Goal: Task Accomplishment & Management: Complete application form

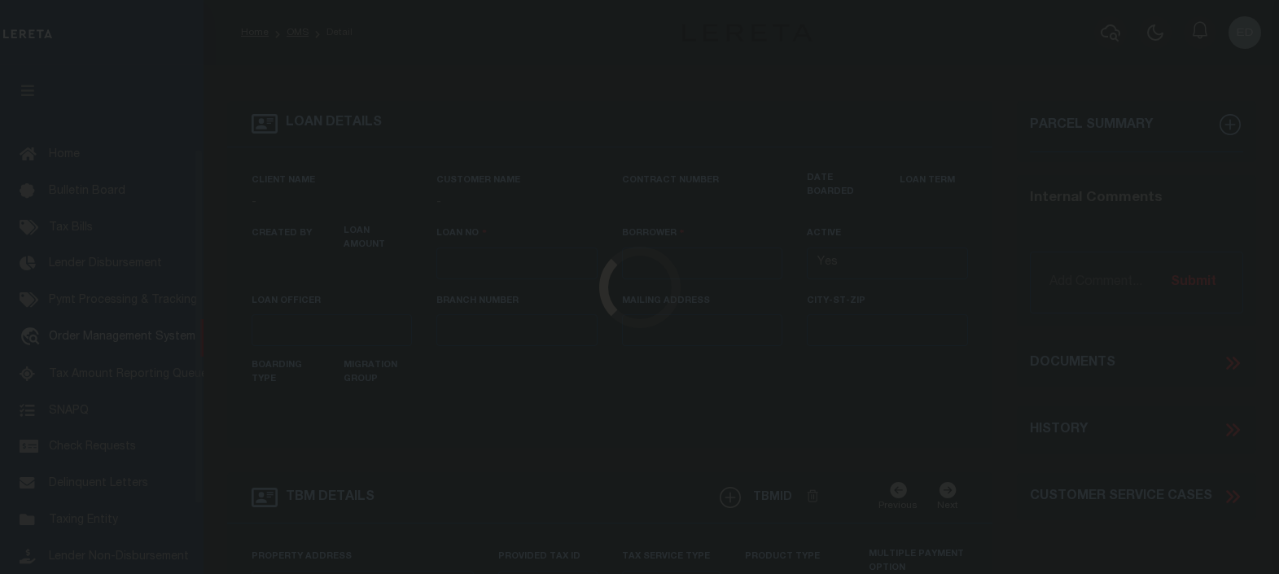
type input "[PERSON_NAME]-T0006"
type input "[PERSON_NAME]"
select select
type input "[STREET_ADDRESS]"
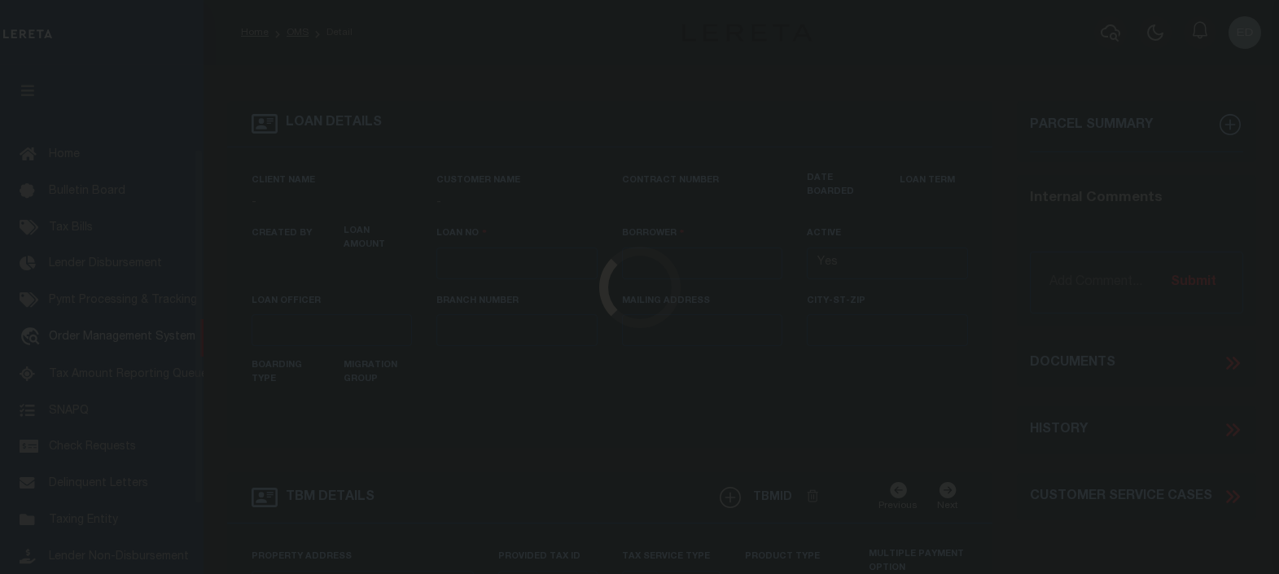
type input "INDEPENDENCE LA 70443-2708"
type input "[DATE]"
select select "10"
select select "Escrow"
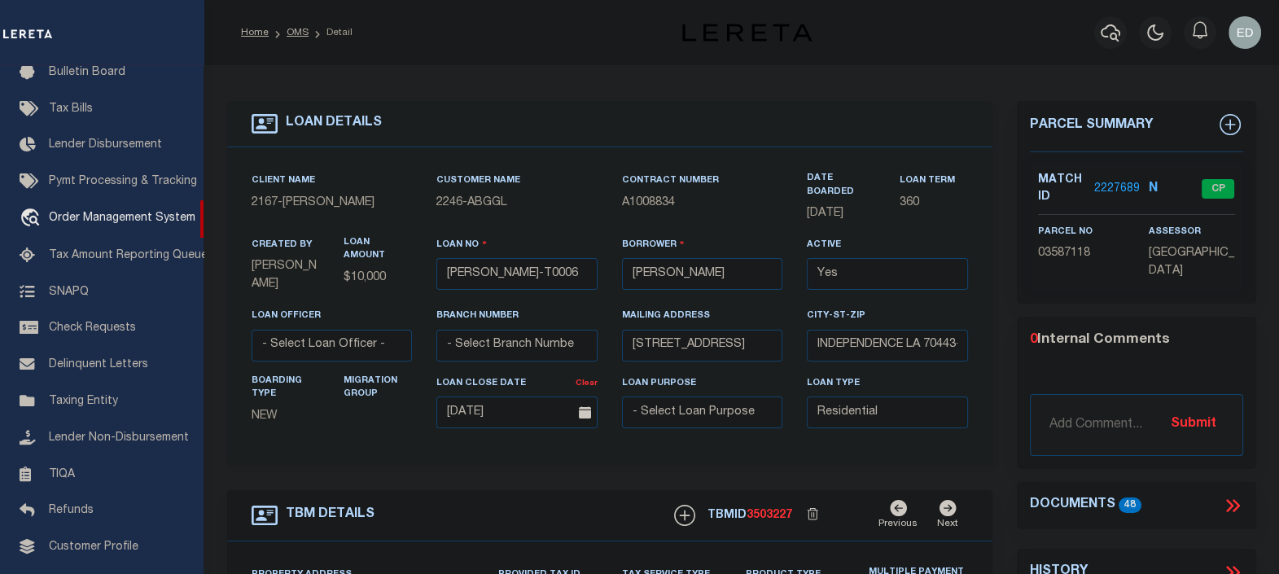
type input "[STREET_ADDRESS]"
select select
type input "INDEPENDENCE LA 70443-2708"
type input "LA"
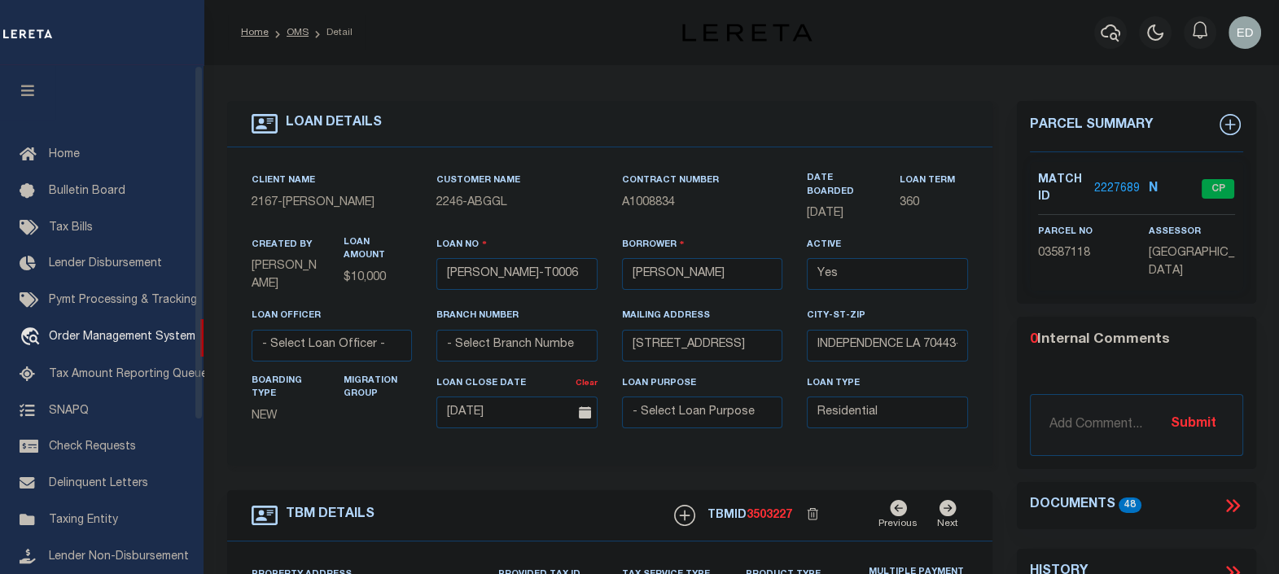
click at [37, 81] on button "button" at bounding box center [27, 92] width 55 height 55
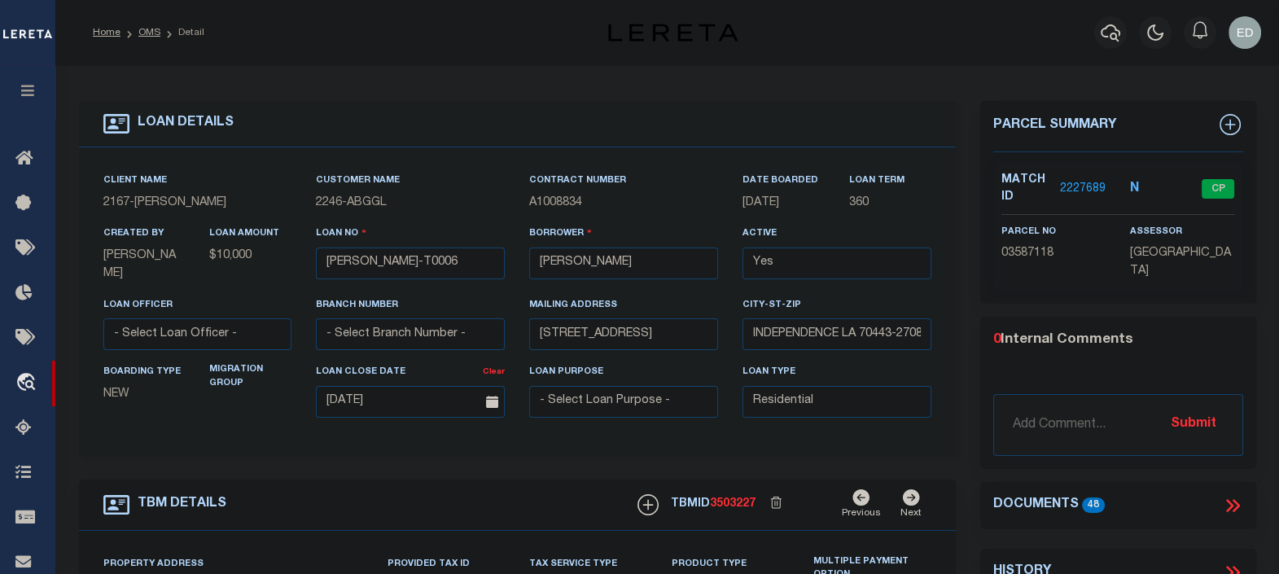
scroll to position [203, 0]
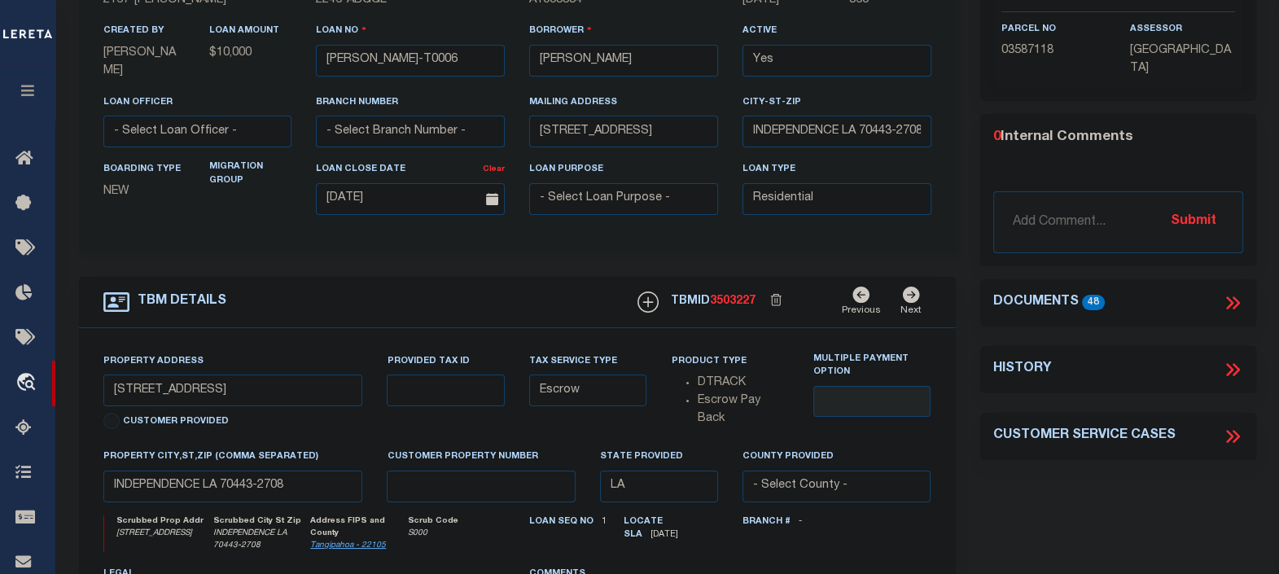
click at [1240, 292] on icon at bounding box center [1232, 302] width 21 height 21
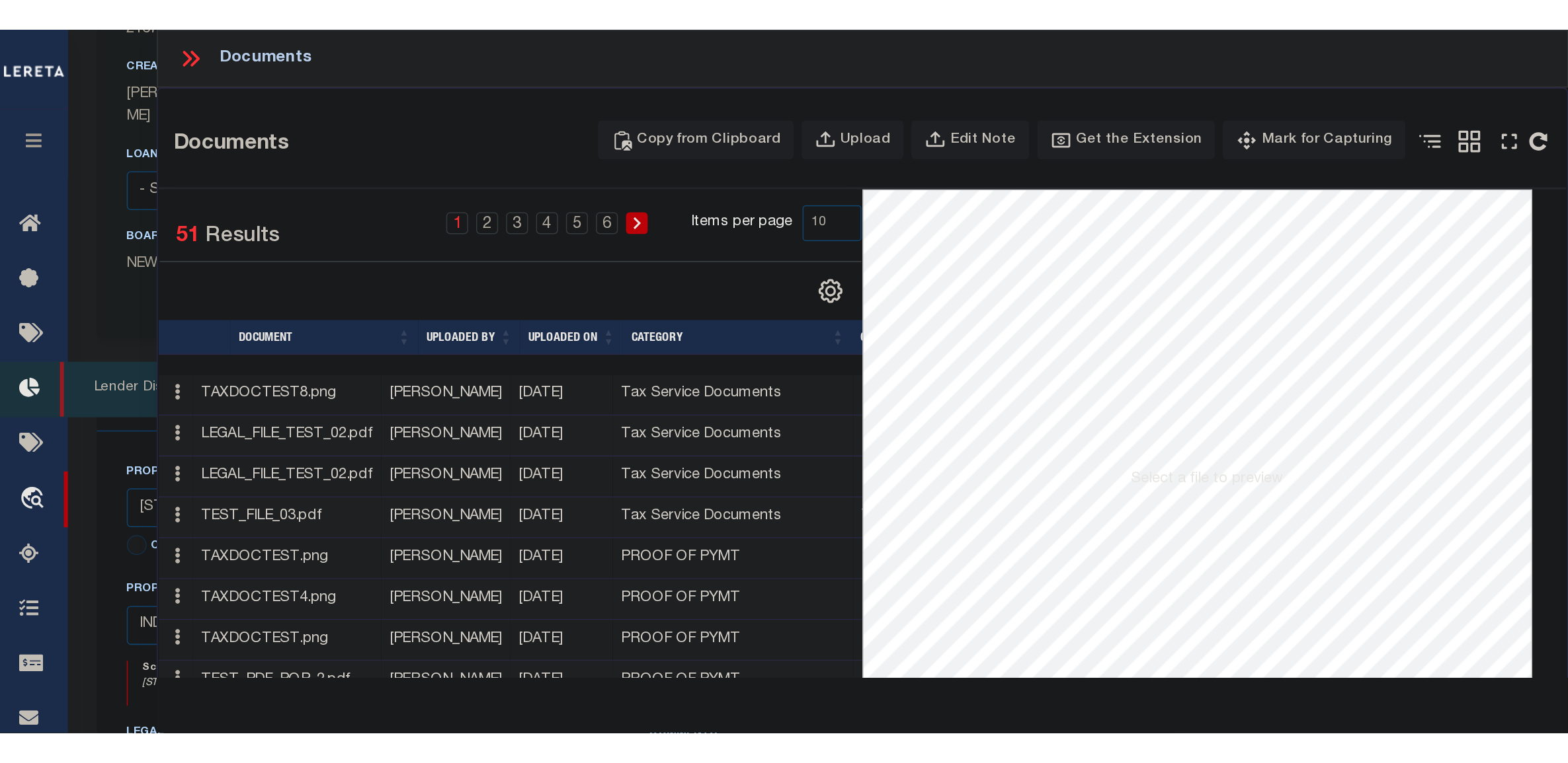
scroll to position [166, 0]
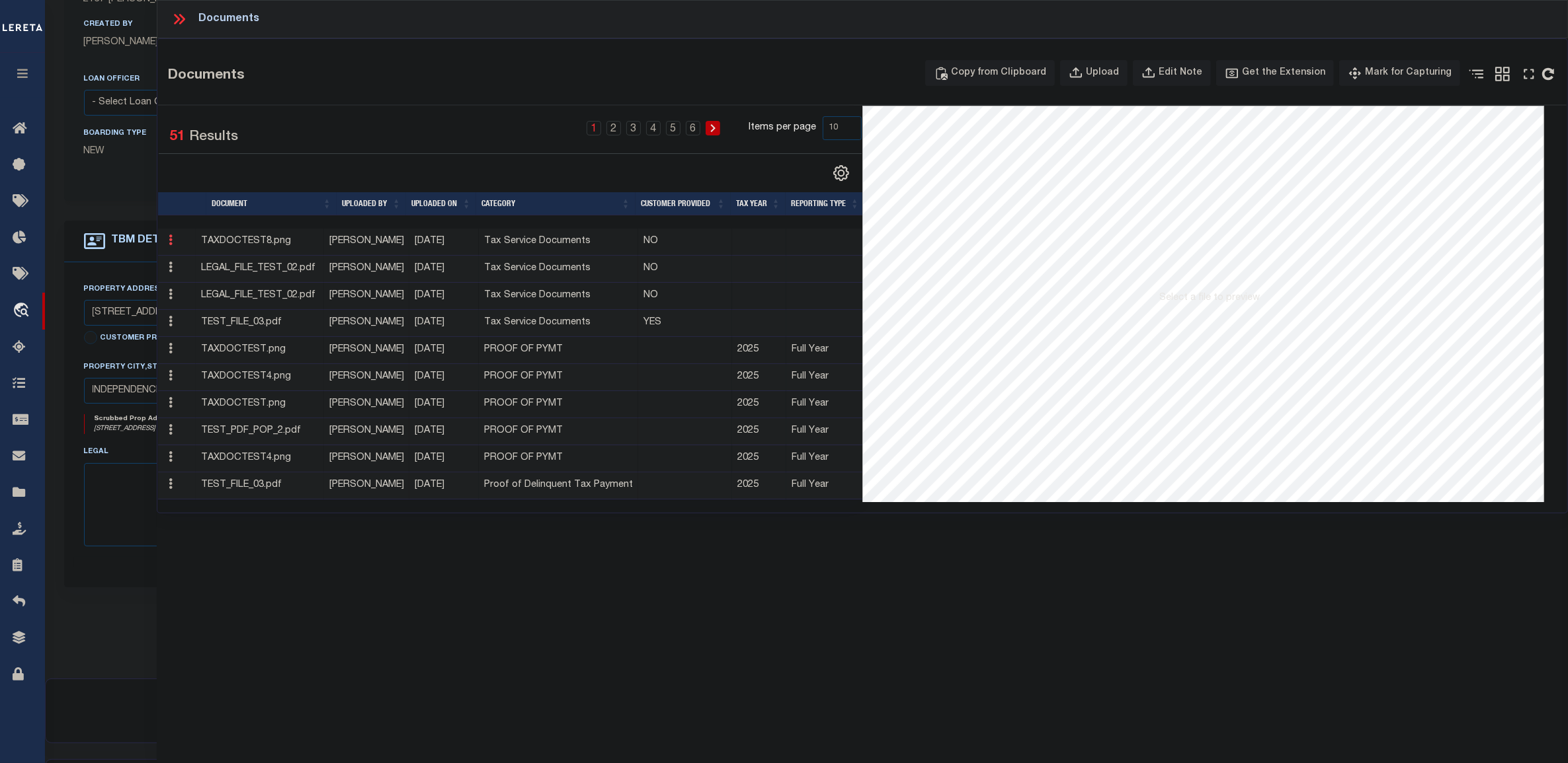
click at [172, 243] on icon at bounding box center [171, 239] width 4 height 11
click at [196, 262] on link "Edit Note" at bounding box center [201, 261] width 73 height 22
click at [313, 465] on div "Documents Documents Copy from Clipboard Upload Edit Note Get the Extension Mark…" at bounding box center [862, 364] width 1411 height 727
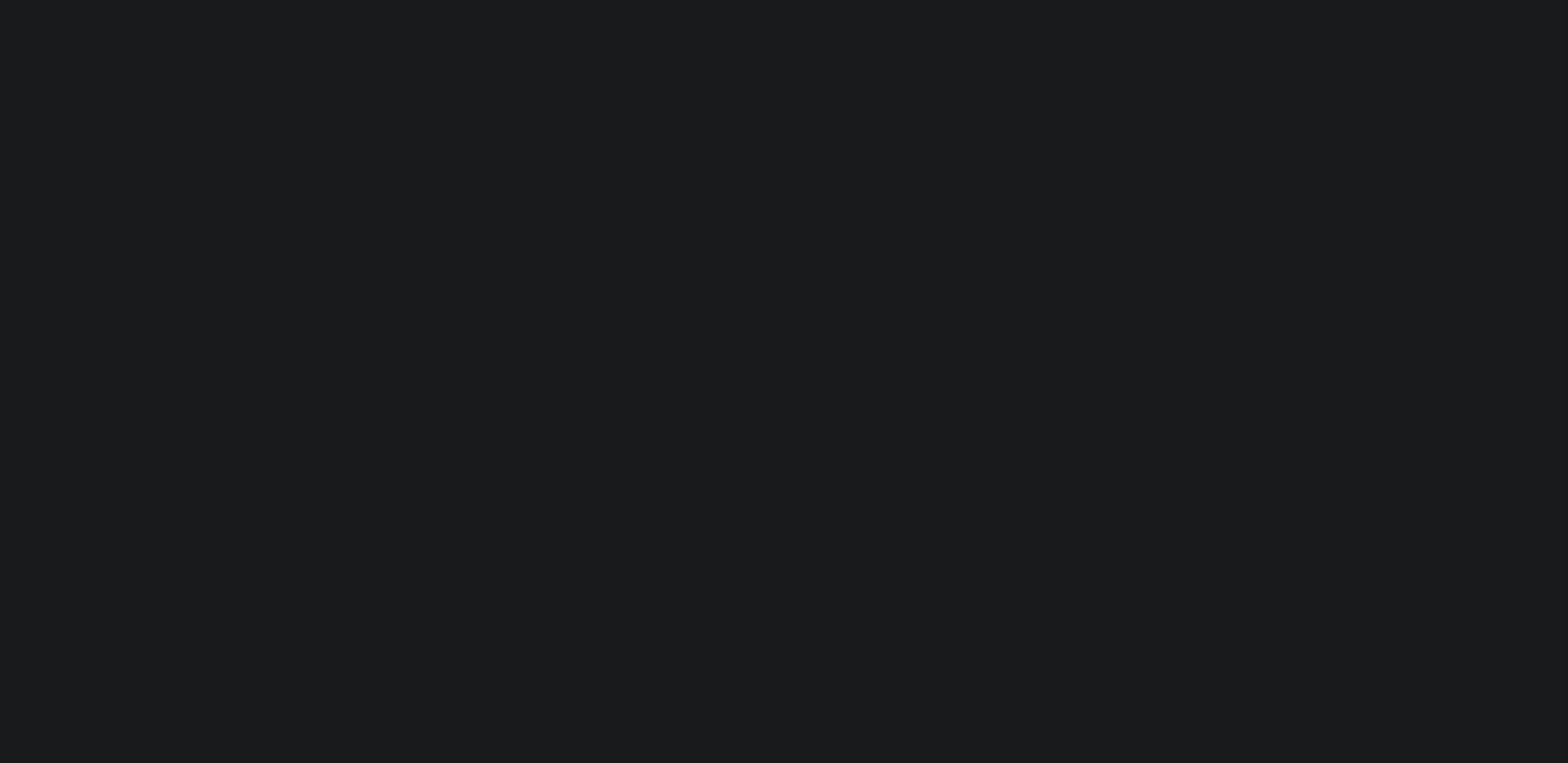
select select "10"
select select "Escrow"
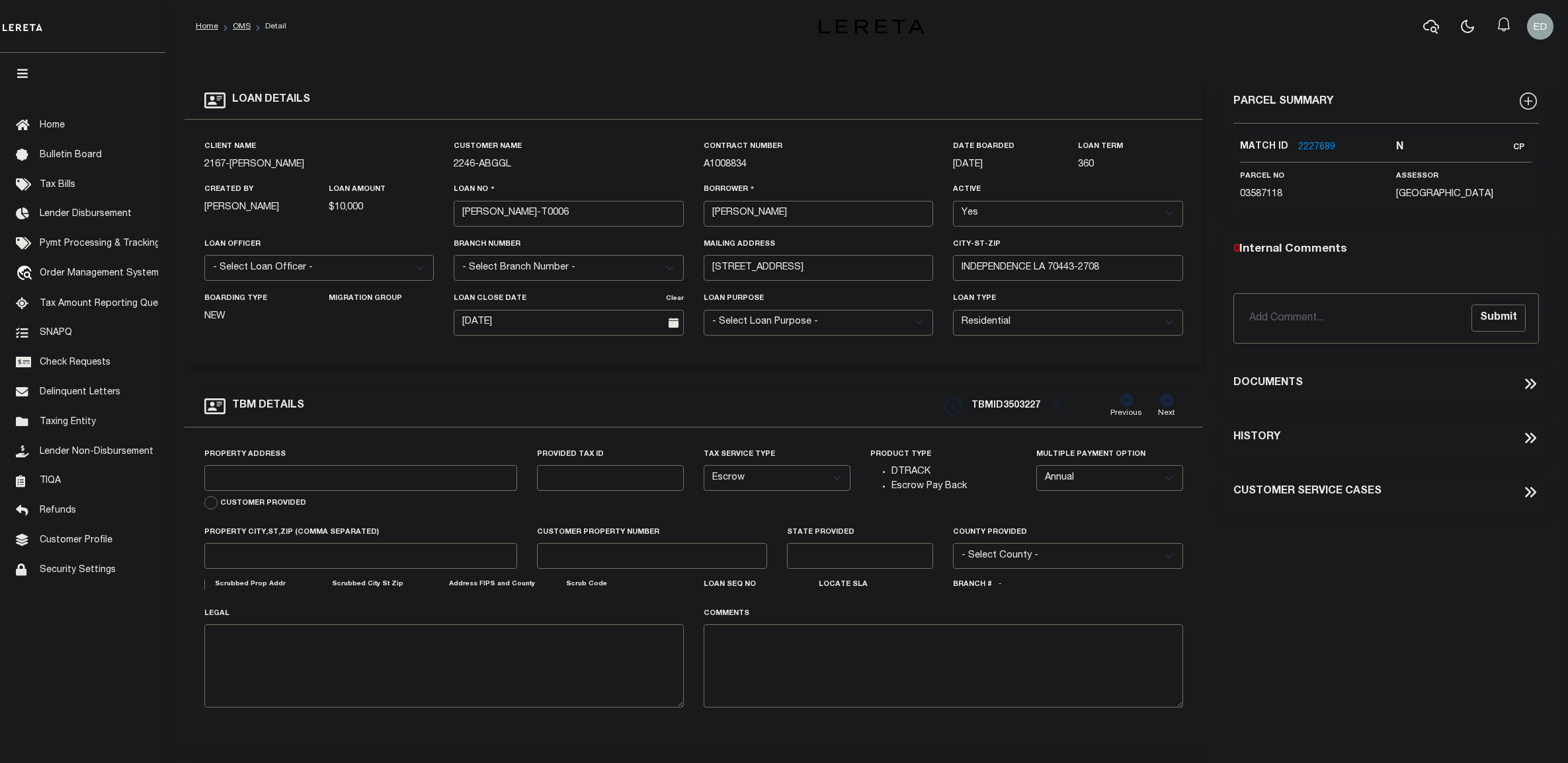
type input "[STREET_ADDRESS]"
select select
type input "INDEPENDENCE LA 70443-2708"
type input "LA"
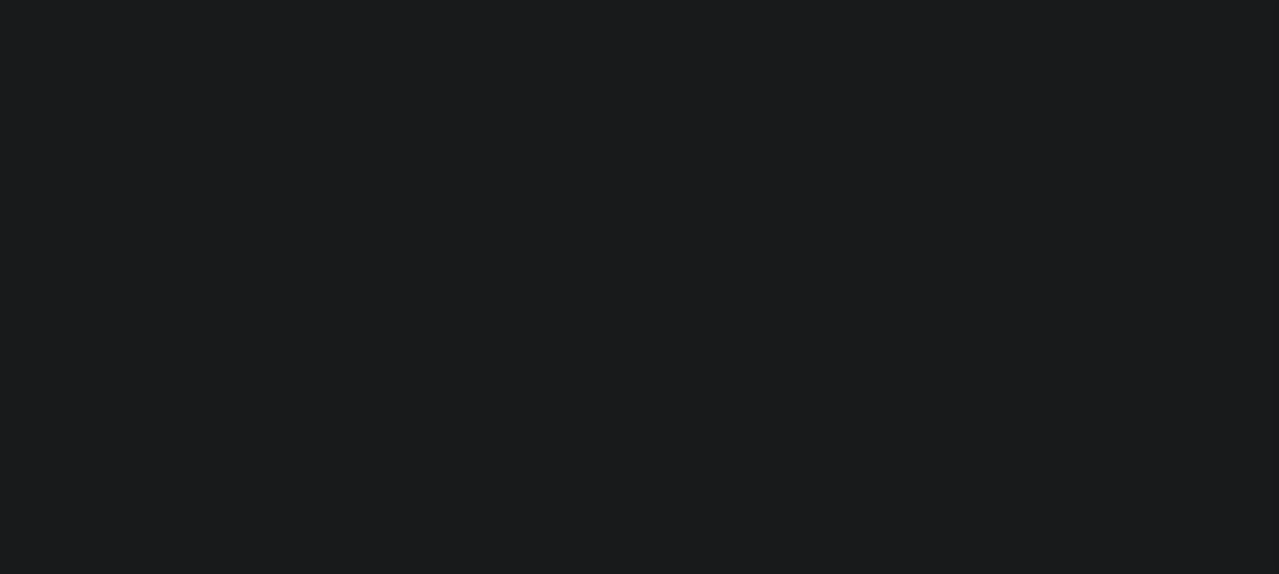
scroll to position [119, 0]
type input "[PERSON_NAME]-T0006"
type input "[PERSON_NAME]"
select select
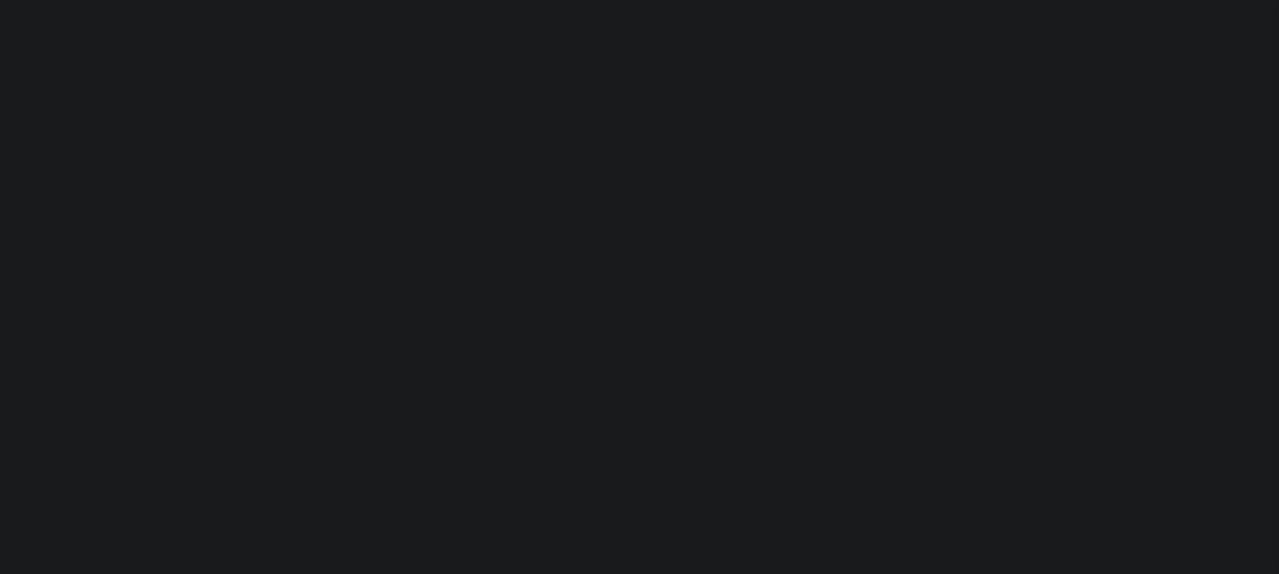
type input "[STREET_ADDRESS]"
type input "INDEPENDENCE LA 70443-2708"
type input "[DATE]"
select select "10"
select select "Escrow"
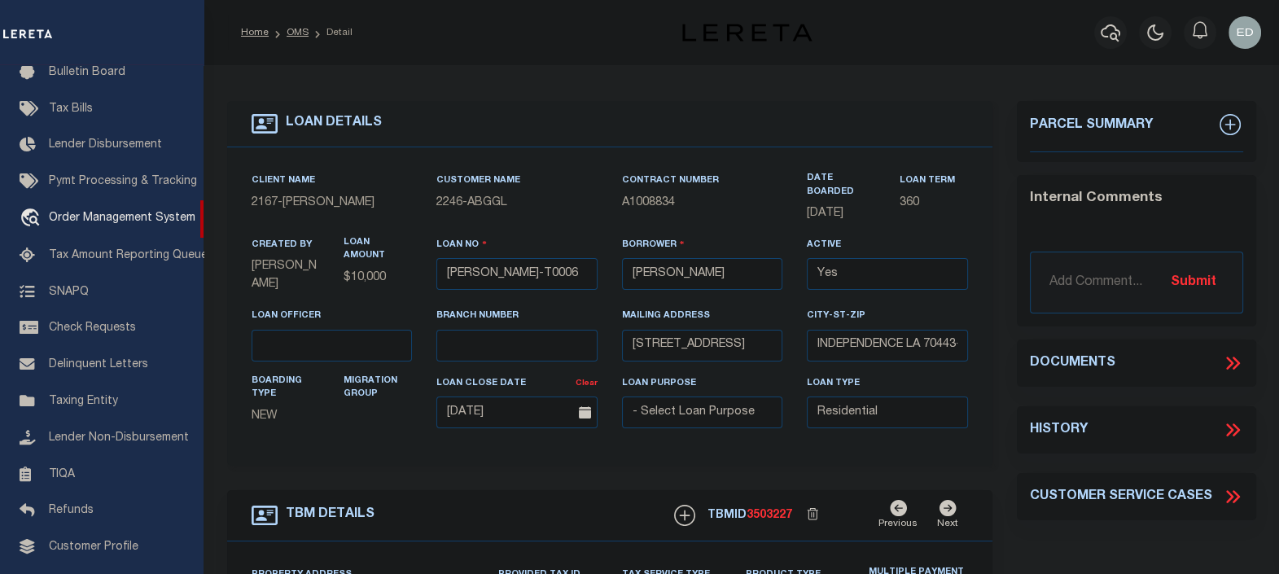
type input "[STREET_ADDRESS]"
select select
type input "INDEPENDENCE LA 70443-2708"
type input "LA"
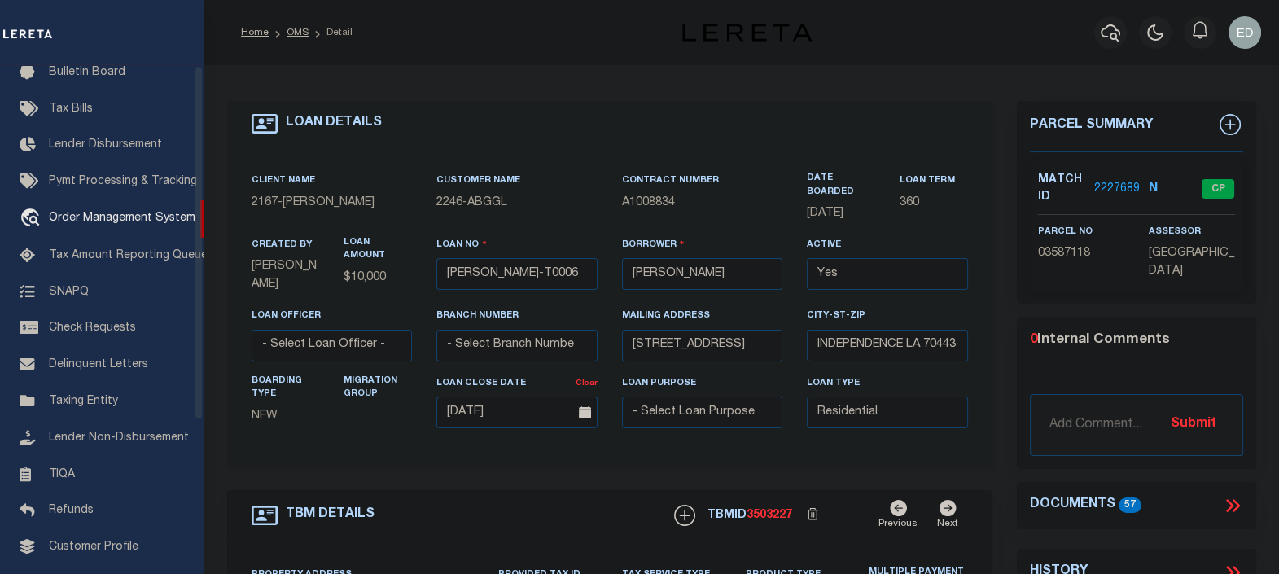
drag, startPoint x: 23, startPoint y: 88, endPoint x: 1000, endPoint y: 296, distance: 999.0
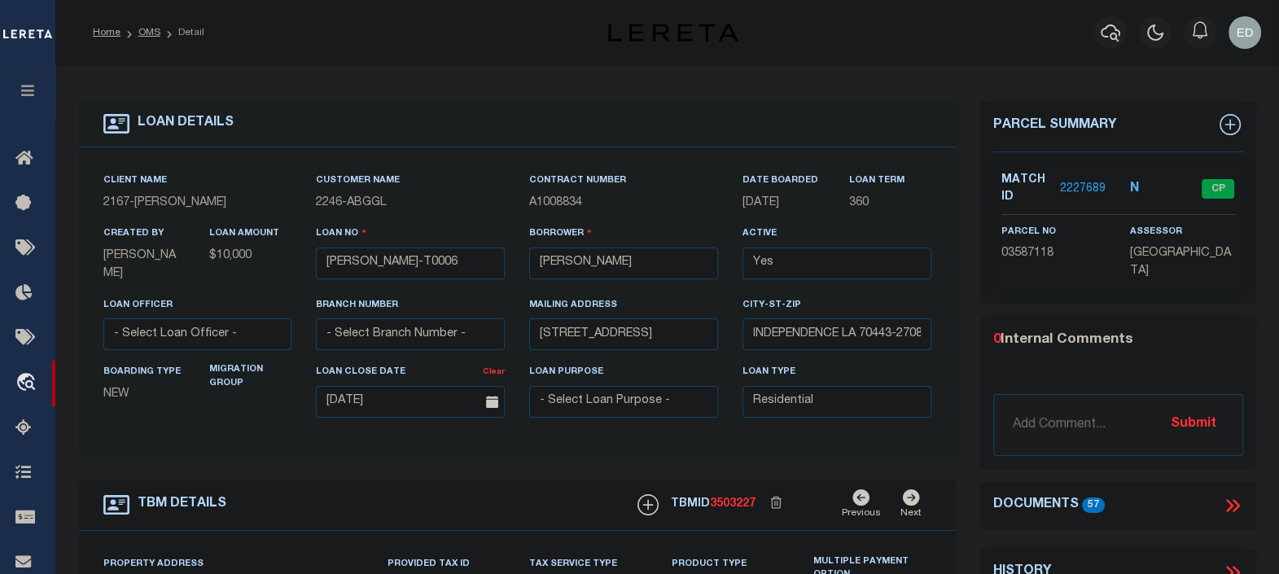
click at [1233, 499] on icon at bounding box center [1229, 505] width 7 height 13
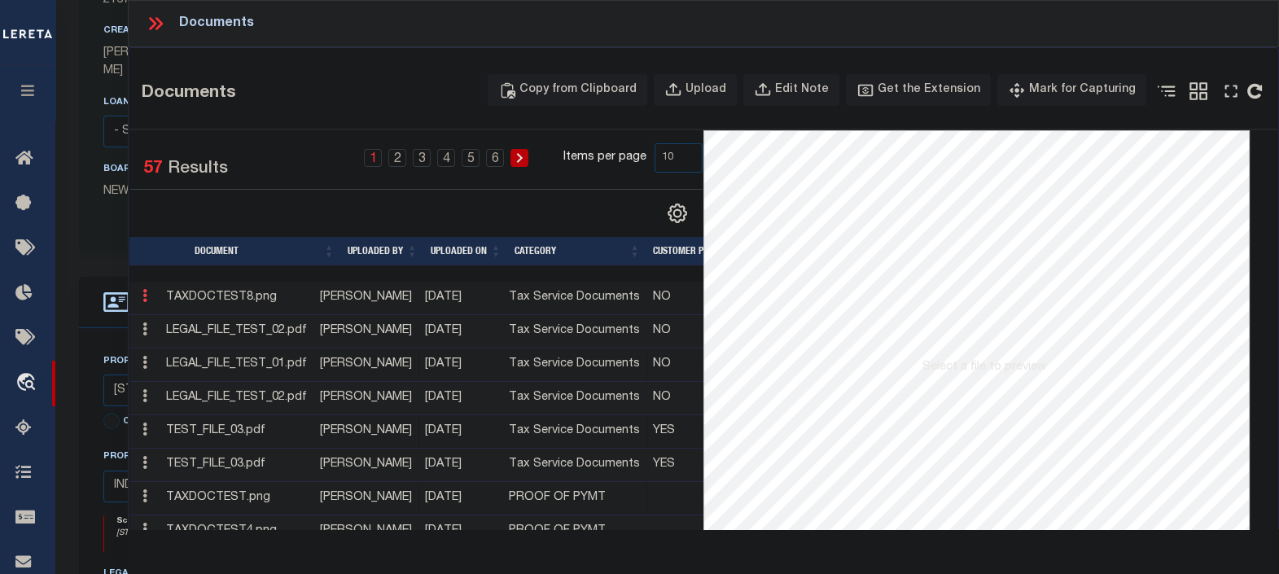
click at [142, 296] on icon at bounding box center [144, 295] width 5 height 13
click at [180, 318] on link "Edit Note" at bounding box center [182, 322] width 90 height 27
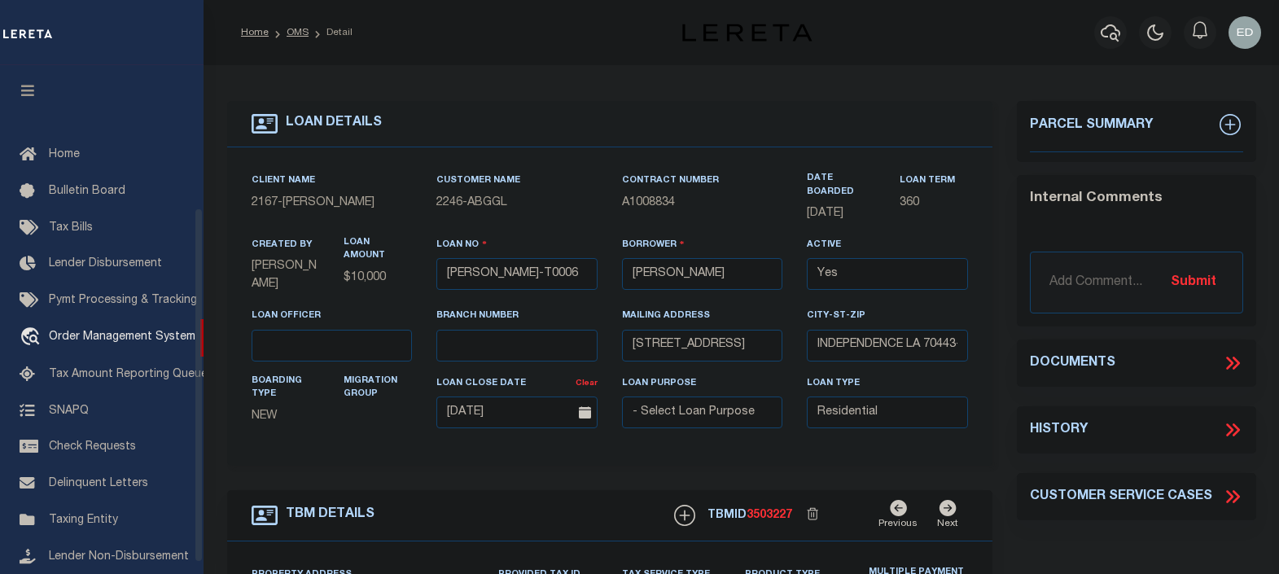
select select "10"
select select "Escrow"
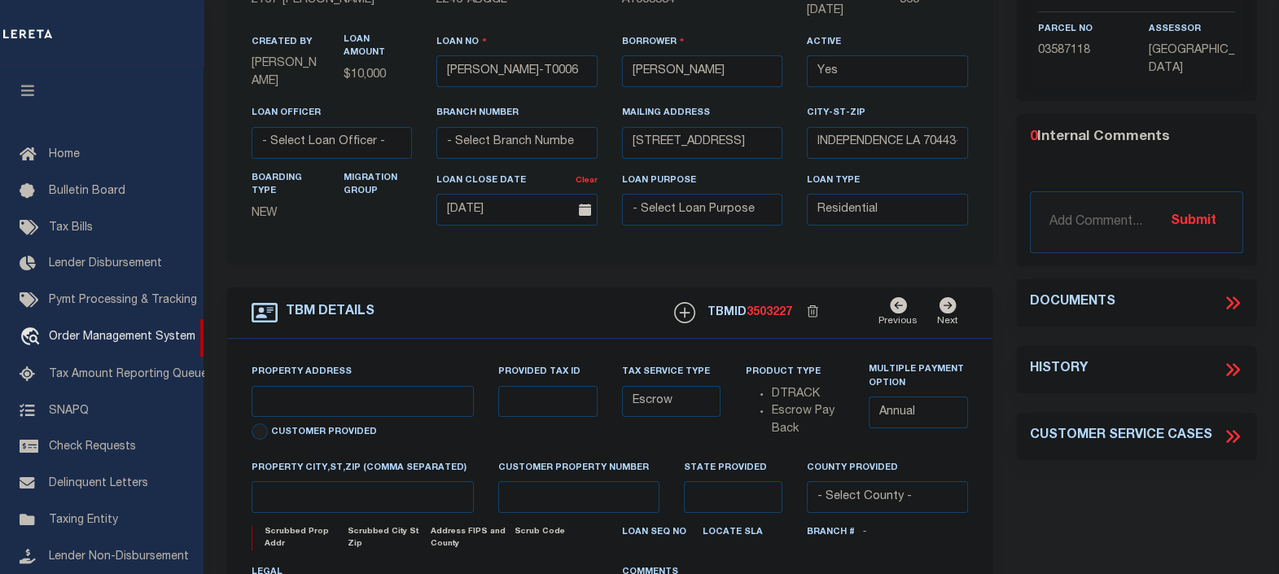
scroll to position [203, 0]
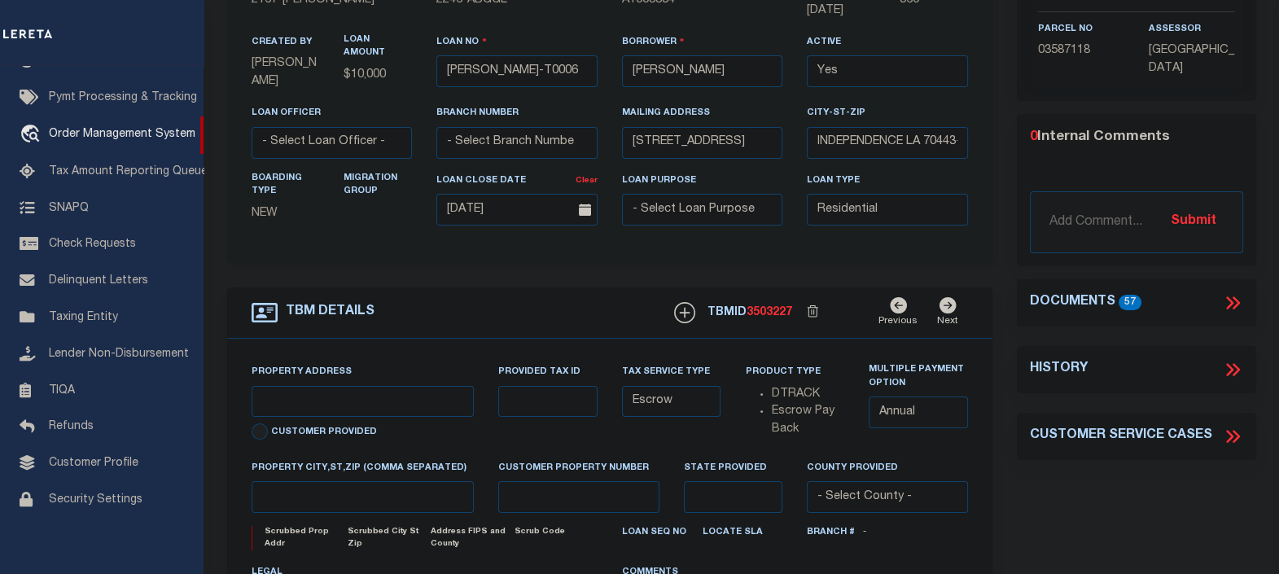
type input "[STREET_ADDRESS]"
select select
type input "INDEPENDENCE LA 70443-2708"
type input "LA"
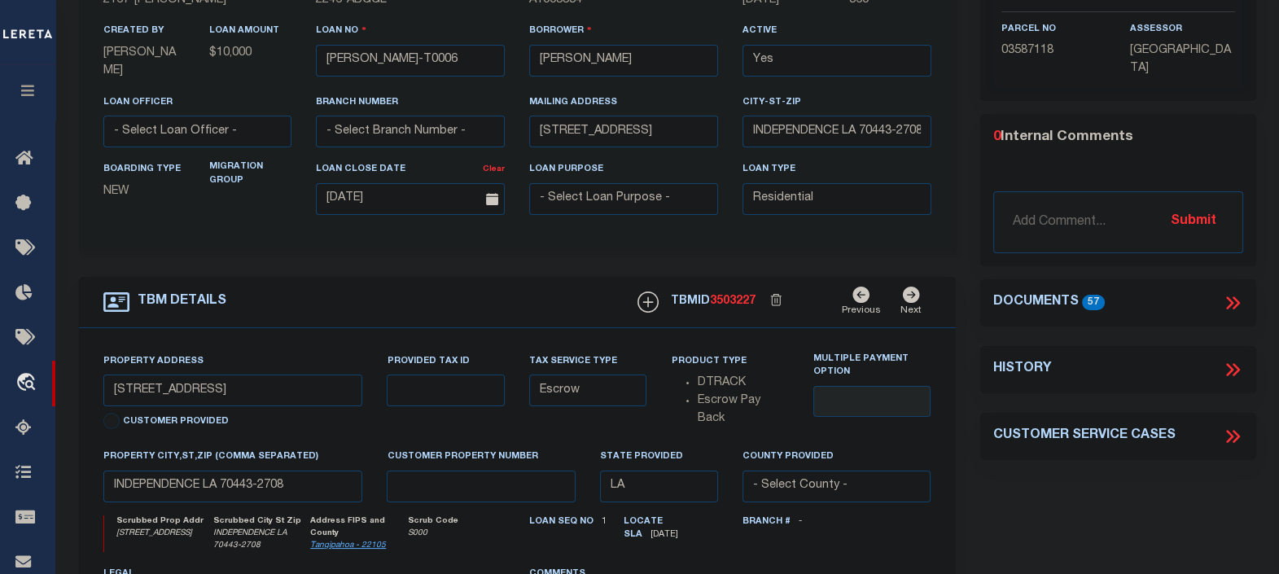
click at [1234, 313] on icon at bounding box center [1232, 302] width 21 height 21
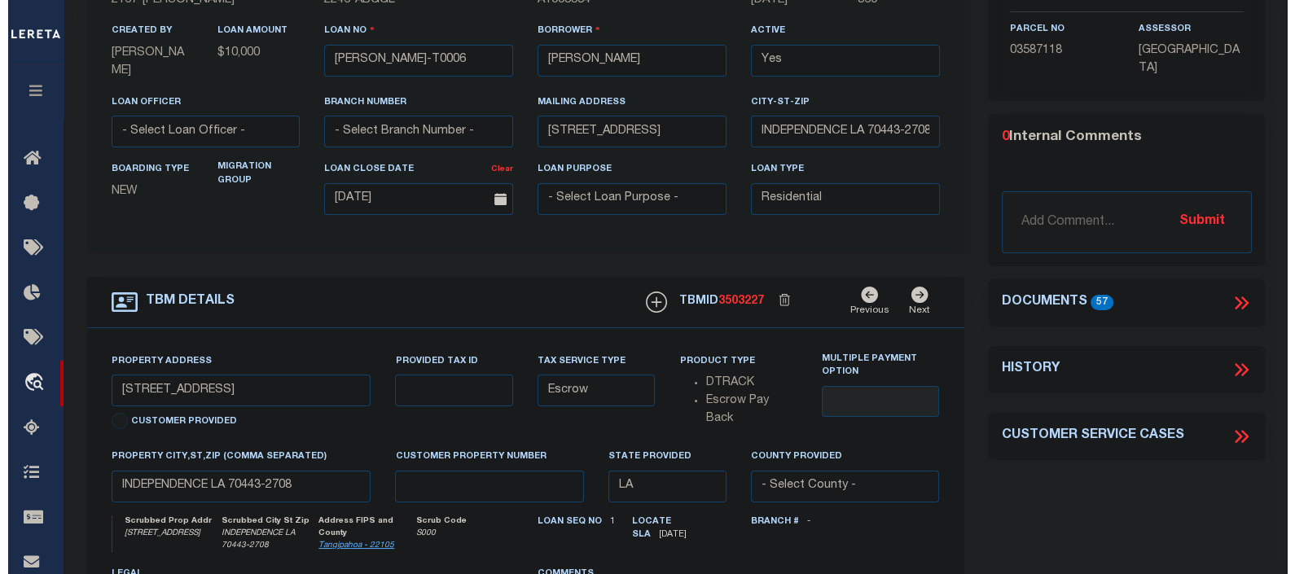
scroll to position [0, 0]
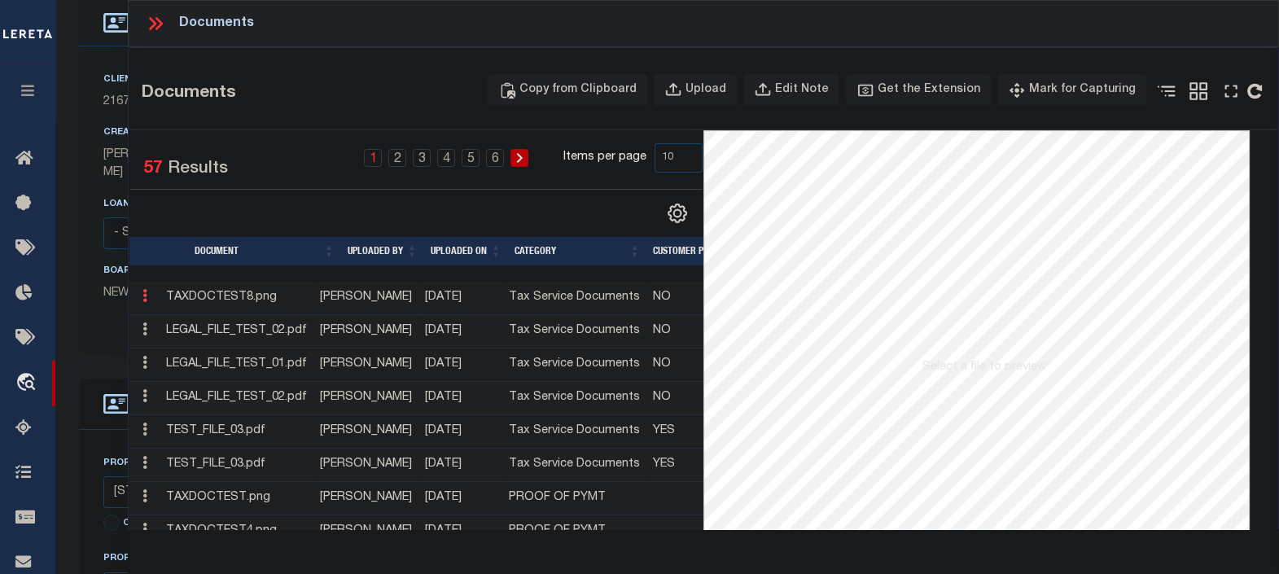
click at [147, 301] on link at bounding box center [145, 298] width 18 height 13
click at [186, 321] on link "Edit Note" at bounding box center [182, 322] width 90 height 27
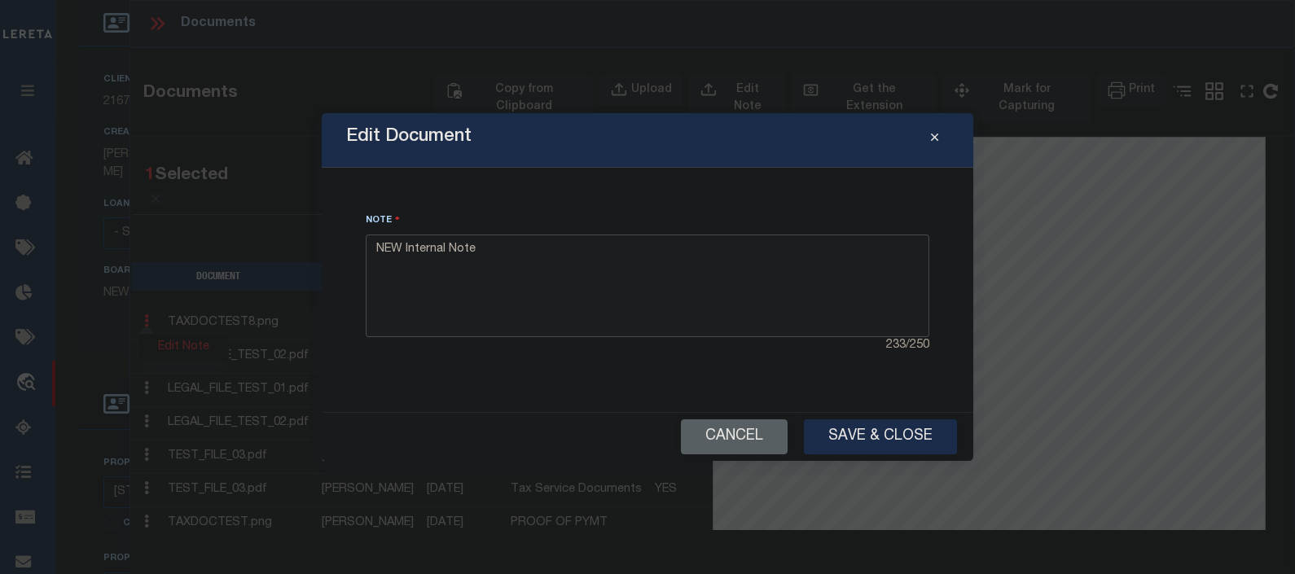
click at [516, 251] on textarea "NEW Internal Note" at bounding box center [647, 286] width 563 height 103
type textarea "NEW Internal Note Edited"
click at [871, 436] on button "Save & Close" at bounding box center [880, 436] width 153 height 35
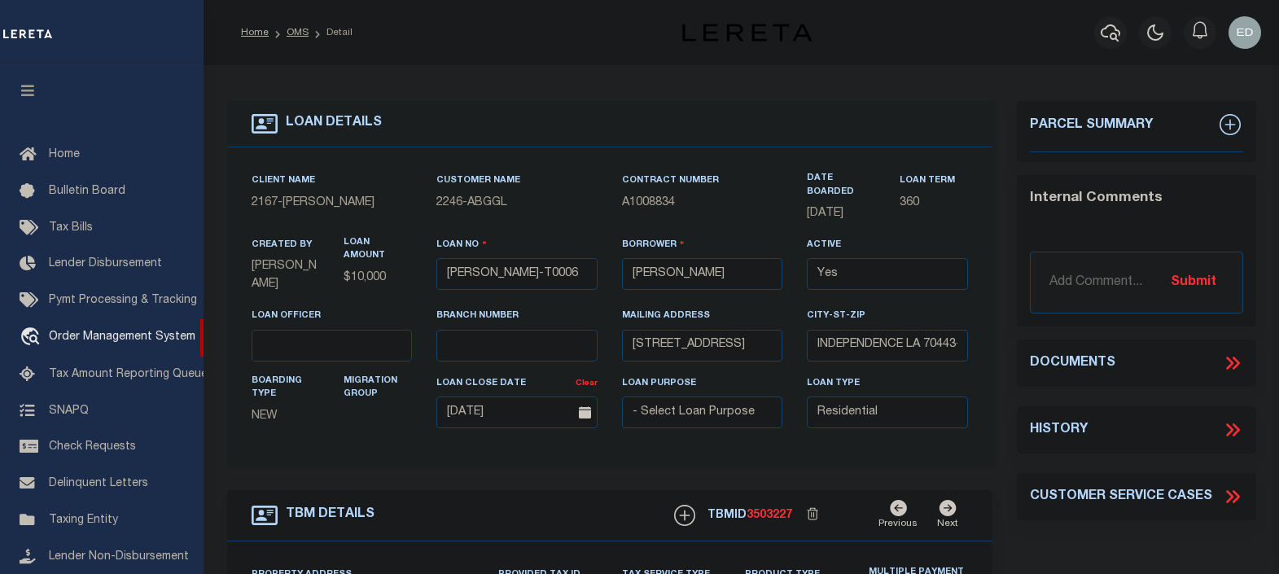
select select "10"
select select "Escrow"
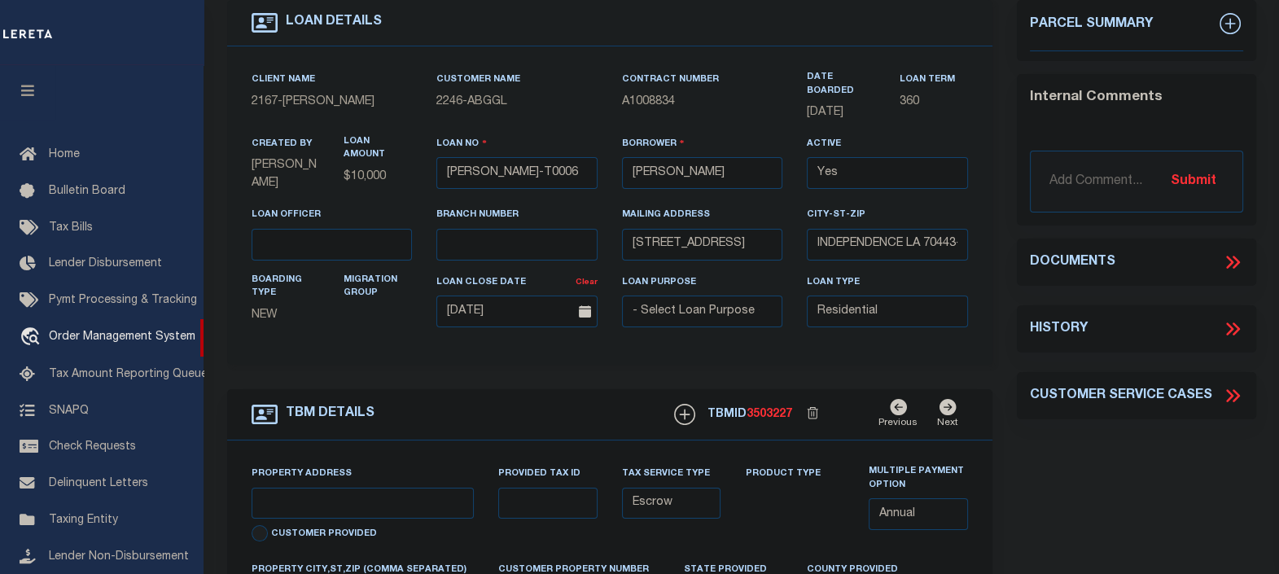
scroll to position [203, 0]
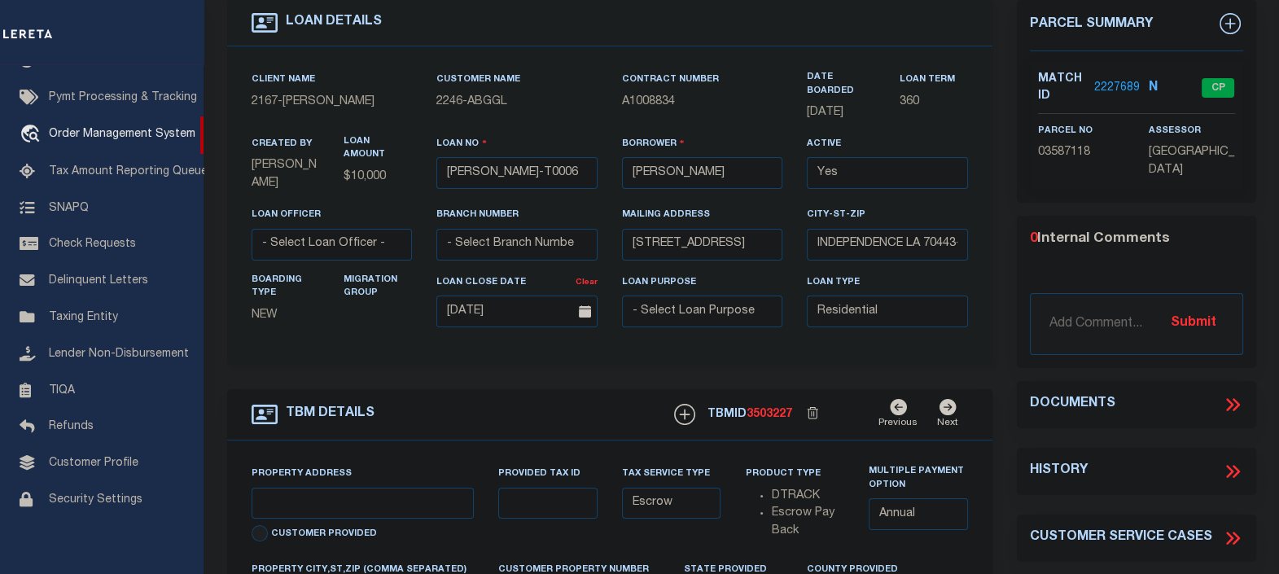
type input "[STREET_ADDRESS]"
select select
type input "INDEPENDENCE LA 70443-2708"
type input "LA"
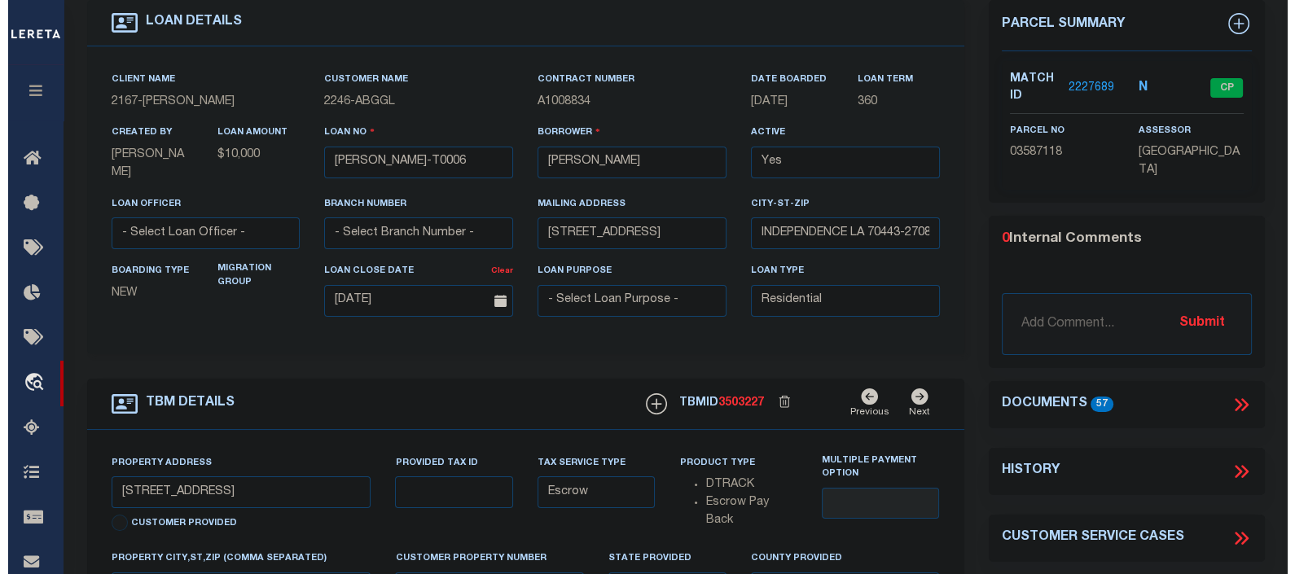
scroll to position [0, 0]
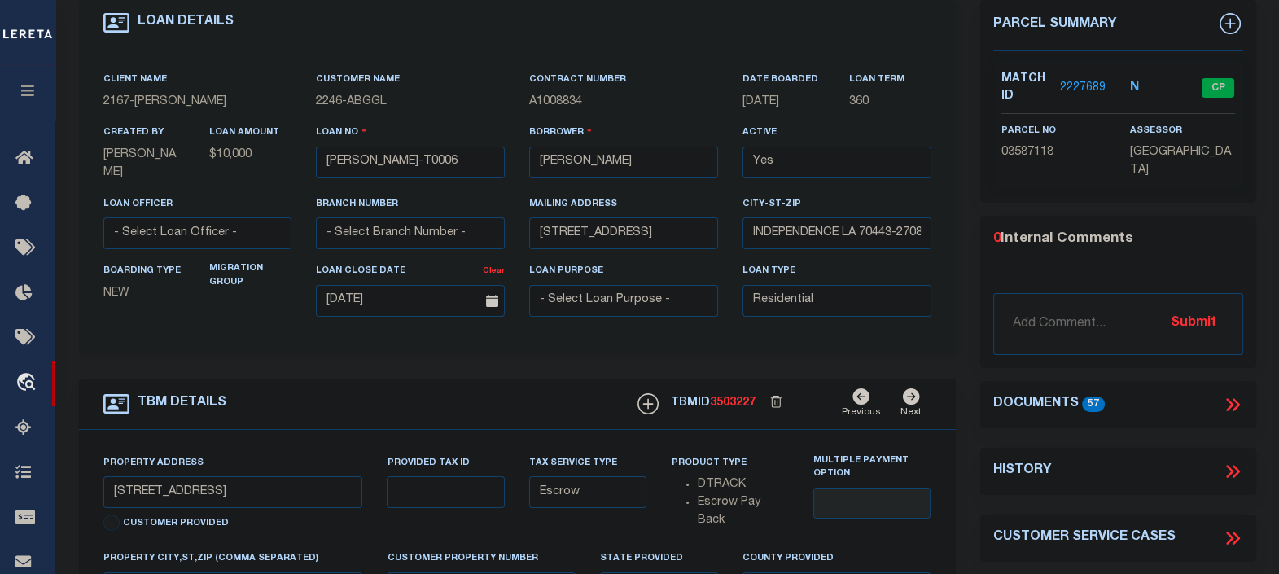
click at [1239, 402] on icon at bounding box center [1235, 404] width 7 height 13
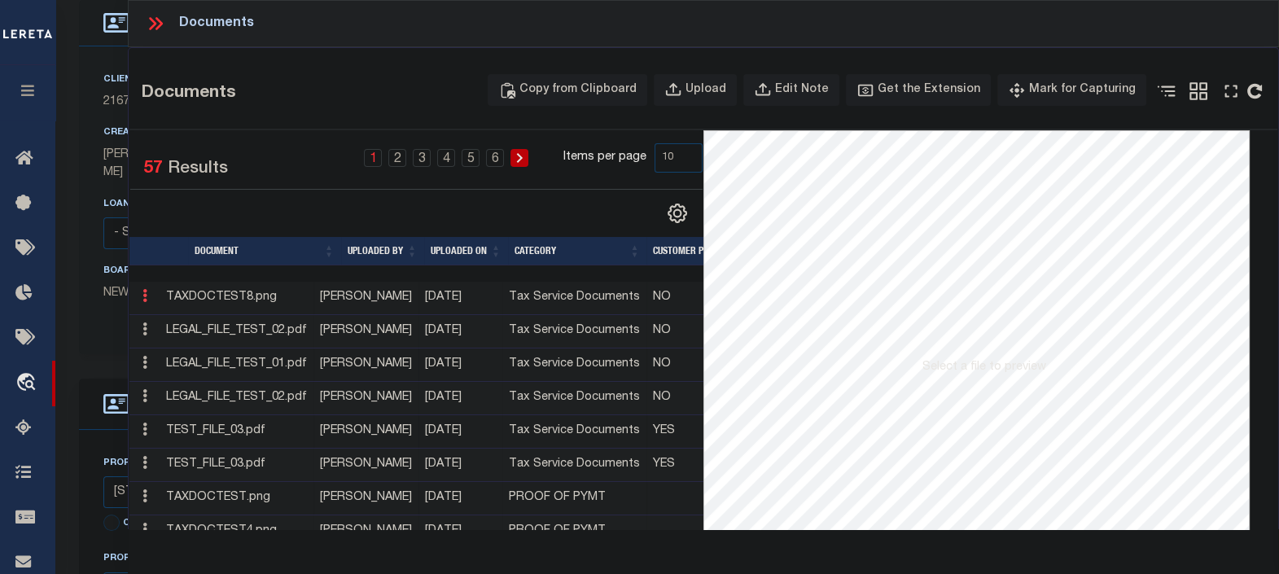
click at [146, 302] on icon at bounding box center [144, 295] width 5 height 13
click at [178, 322] on link "Edit Note" at bounding box center [182, 322] width 90 height 27
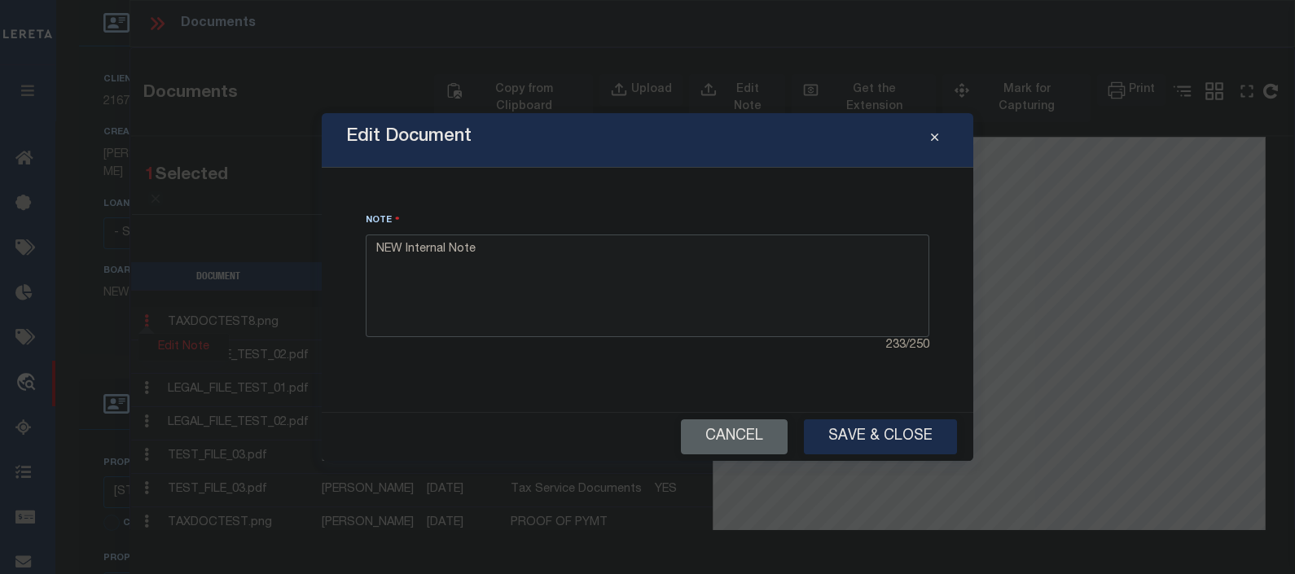
click at [541, 258] on textarea "NEW Internal Note" at bounding box center [647, 286] width 563 height 103
type textarea "NEW Internal Note qsj,dhbflhjasd"
click at [870, 436] on button "Save & Close" at bounding box center [880, 436] width 153 height 35
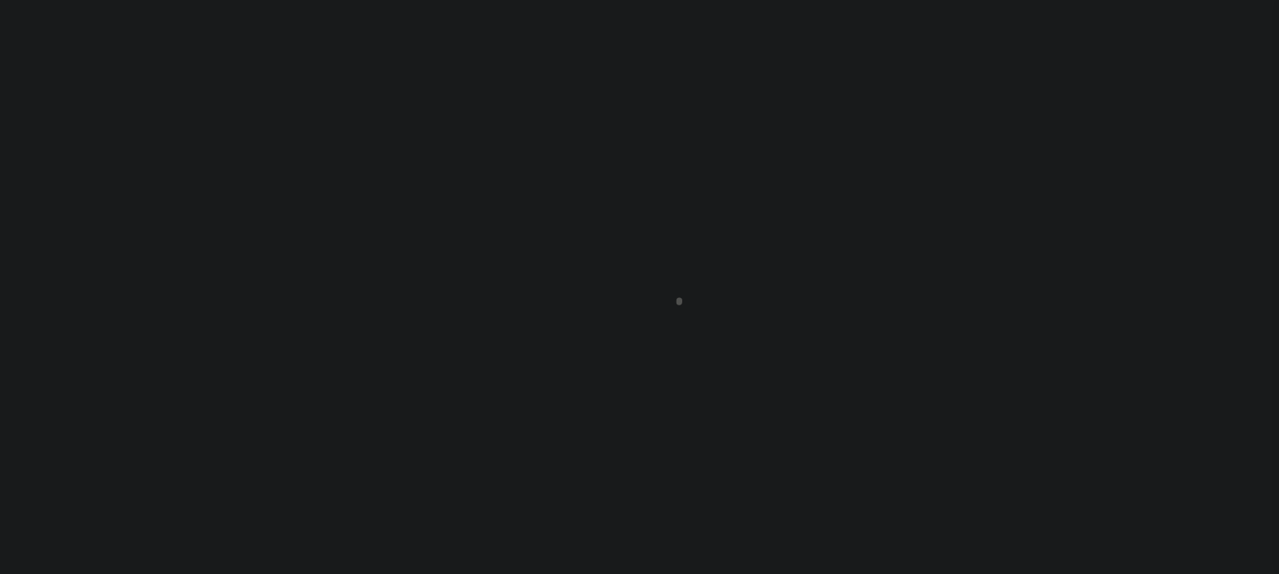
scroll to position [101, 0]
type input "[PERSON_NAME]-T0006"
type input "[PERSON_NAME]"
select select
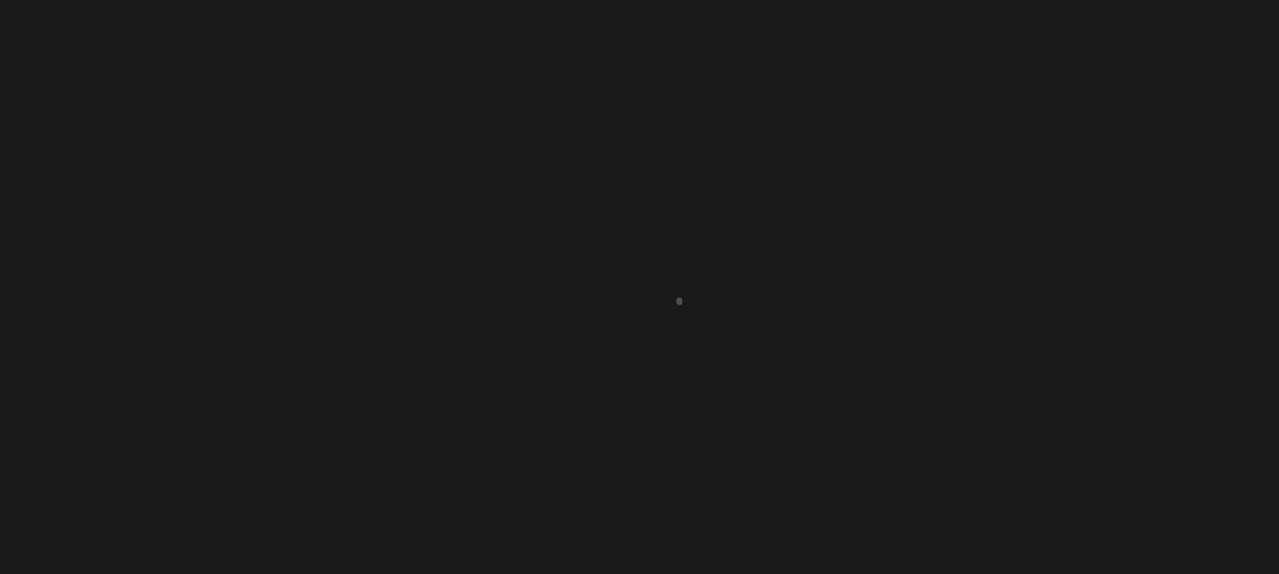
type input "[STREET_ADDRESS]"
type input "INDEPENDENCE LA 70443-2708"
type input "[DATE]"
select select "10"
select select "Escrow"
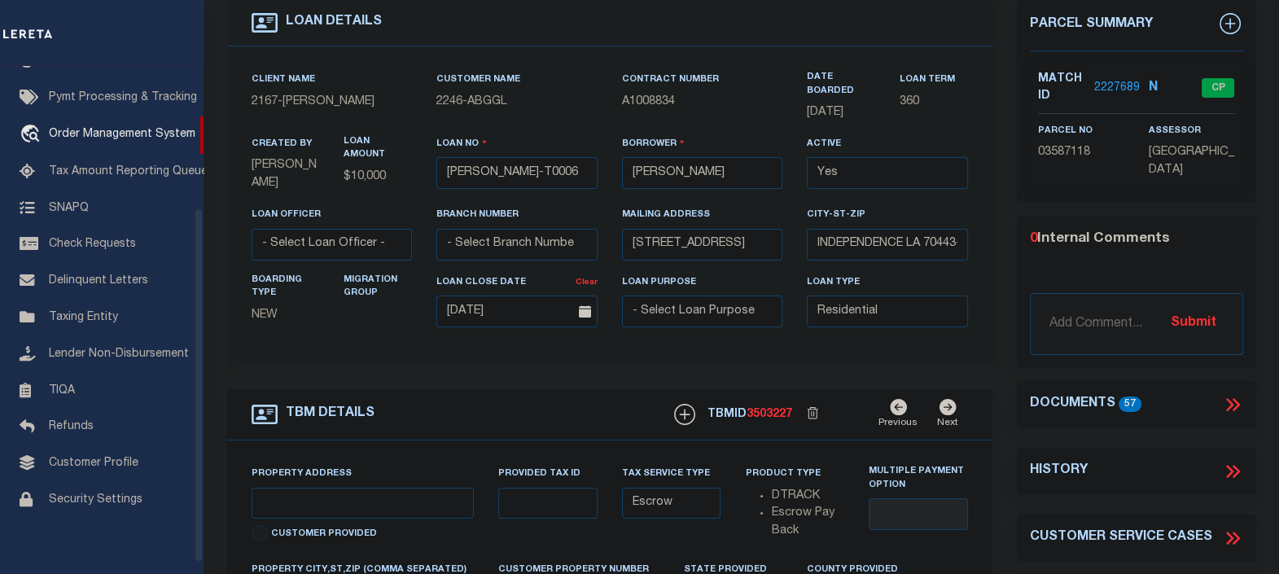
type input "[STREET_ADDRESS]"
select select
type input "INDEPENDENCE LA 70443-2708"
type input "LA"
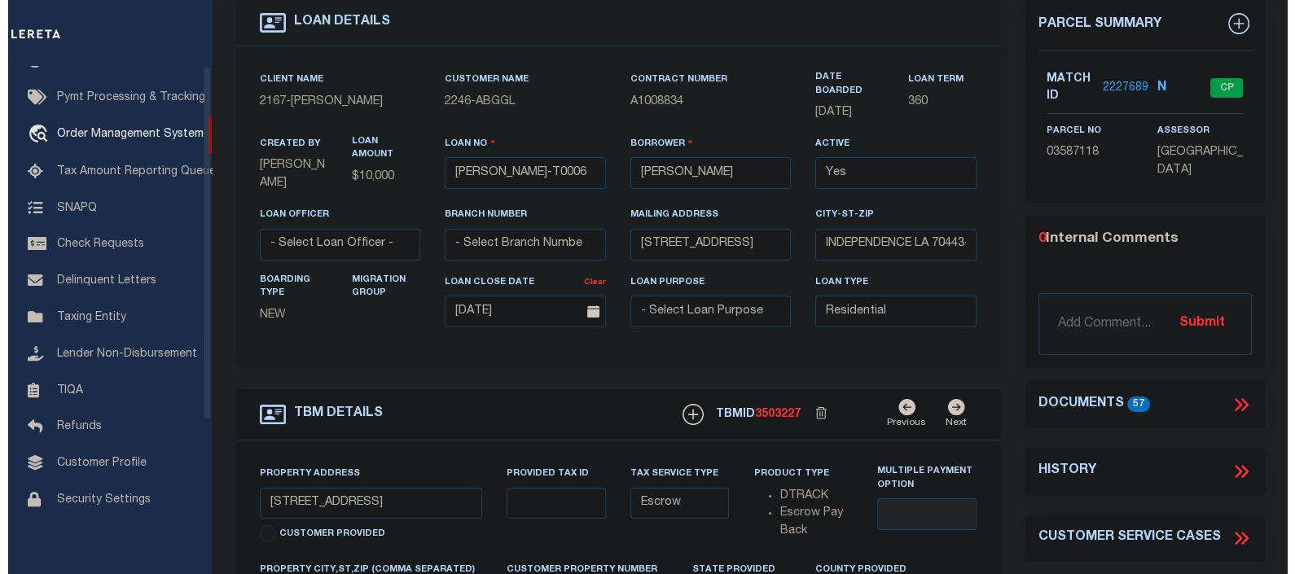
scroll to position [0, 0]
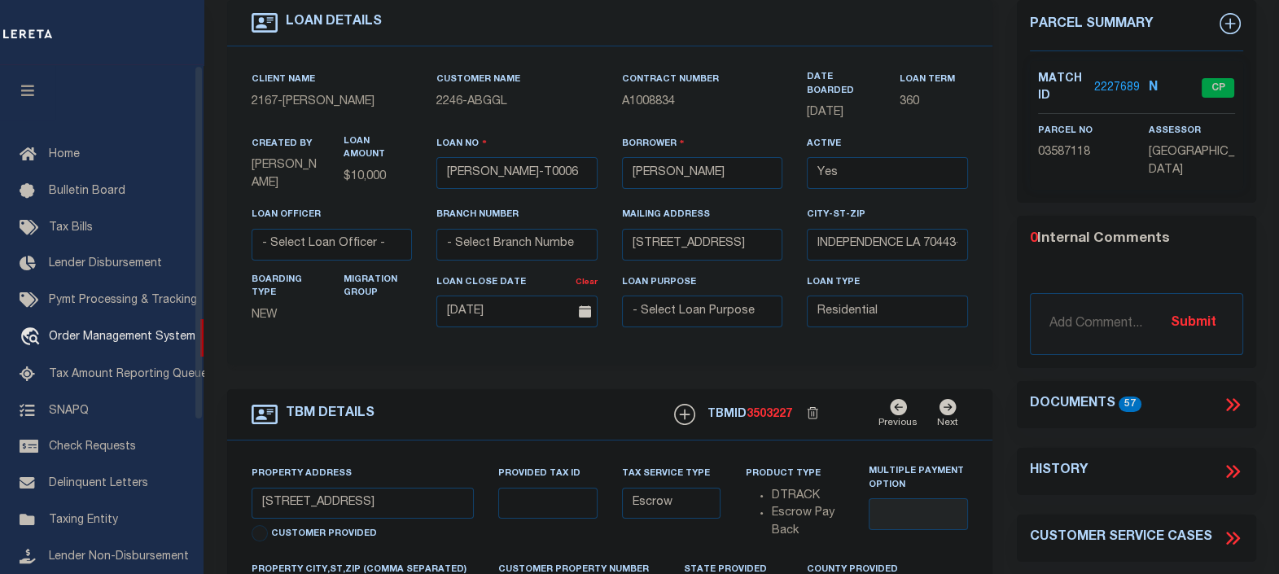
click at [21, 85] on button "button" at bounding box center [27, 92] width 55 height 55
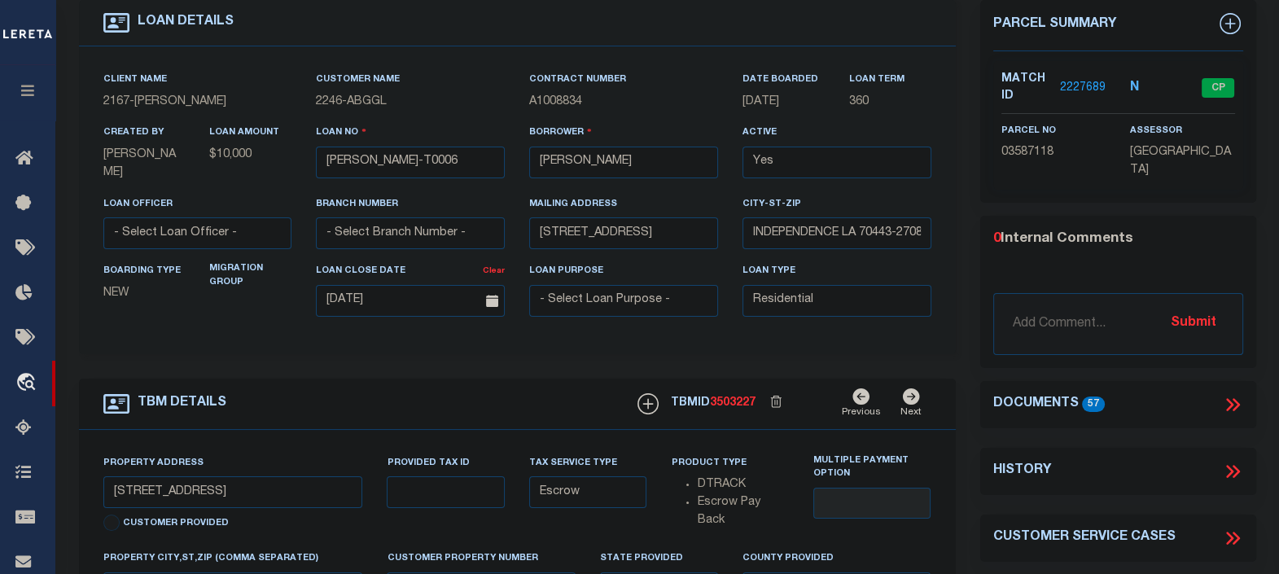
drag, startPoint x: 1227, startPoint y: 401, endPoint x: 739, endPoint y: 344, distance: 491.2
click at [1228, 401] on icon at bounding box center [1232, 404] width 21 height 21
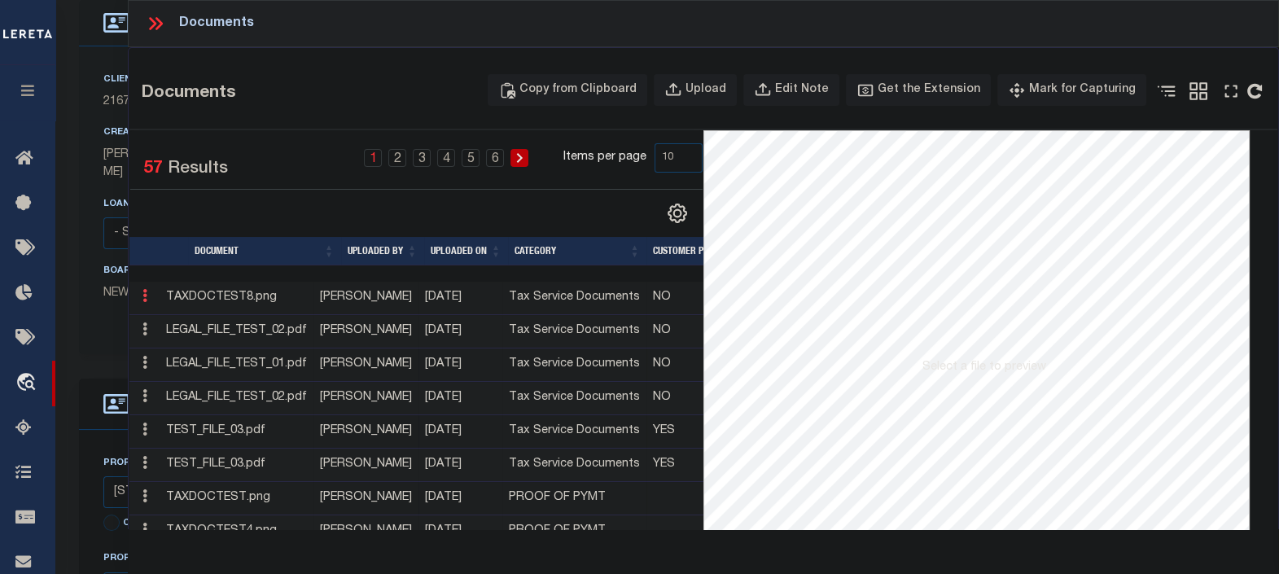
click at [147, 296] on icon at bounding box center [144, 295] width 5 height 13
click at [178, 318] on link "Edit Note" at bounding box center [182, 322] width 90 height 27
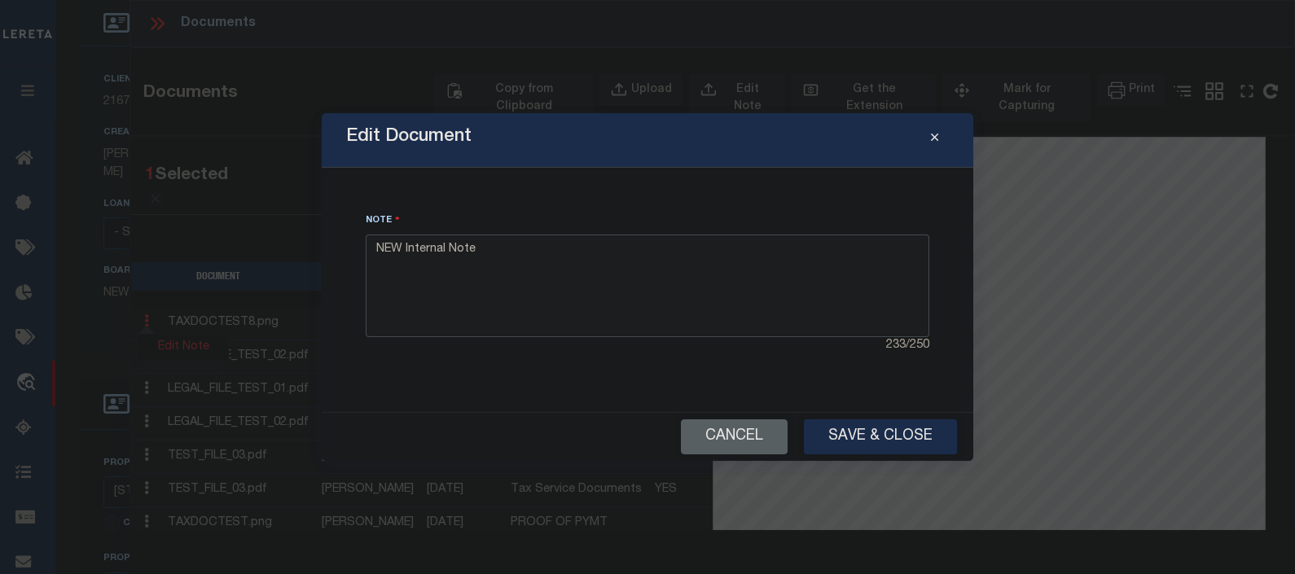
click at [521, 243] on textarea "NEW Internal Note" at bounding box center [647, 286] width 563 height 103
type textarea "NEW Internal Note EDITED EP"
click at [884, 439] on button "Save & Close" at bounding box center [880, 436] width 153 height 35
